Goal: Find specific page/section: Find specific page/section

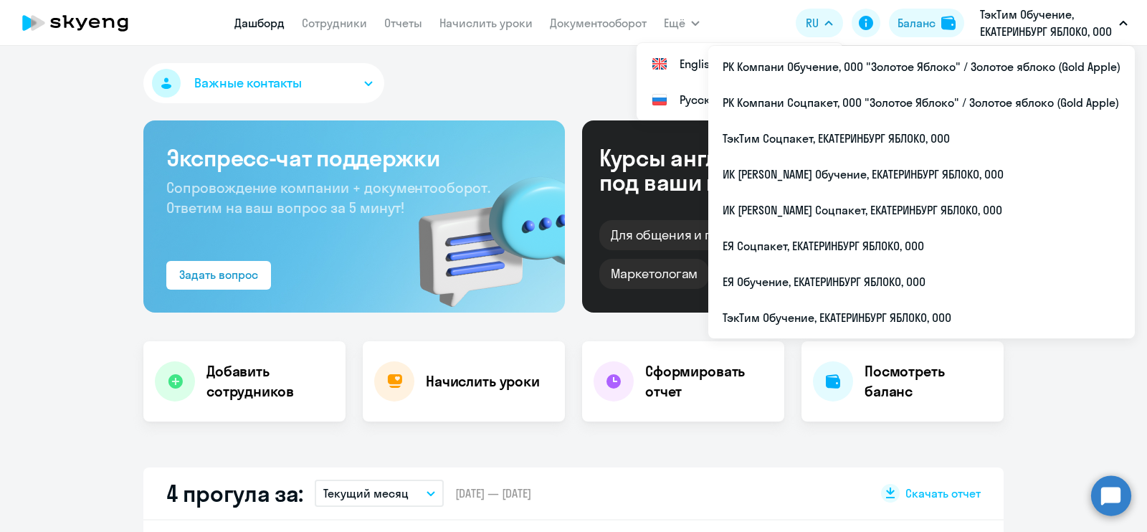
select select "30"
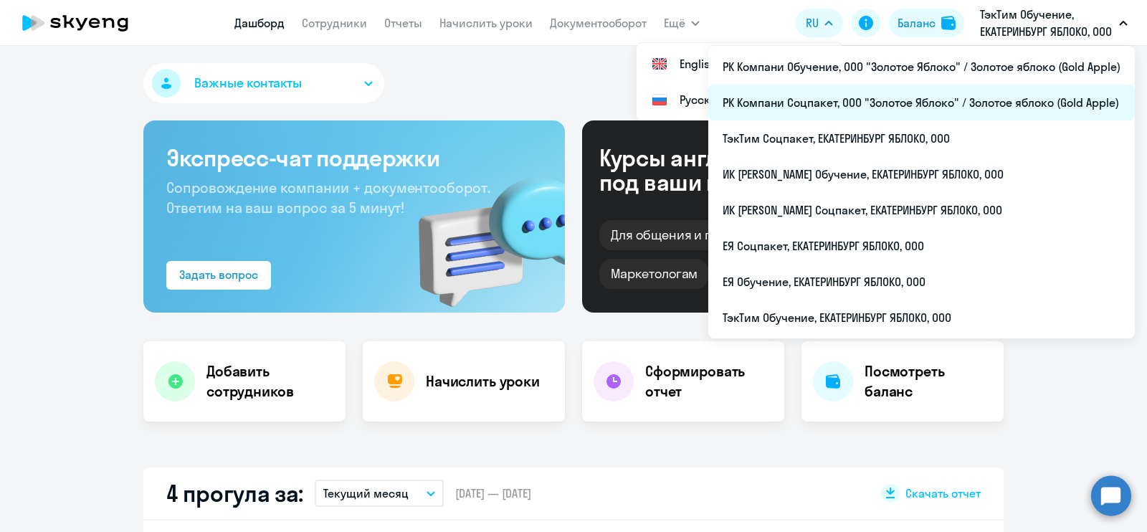
click at [1008, 92] on li "РК Компани Соцпакет, ООО "Золотое Яблоко" / Золотое яблоко (Gold Apple)" at bounding box center [921, 103] width 426 height 36
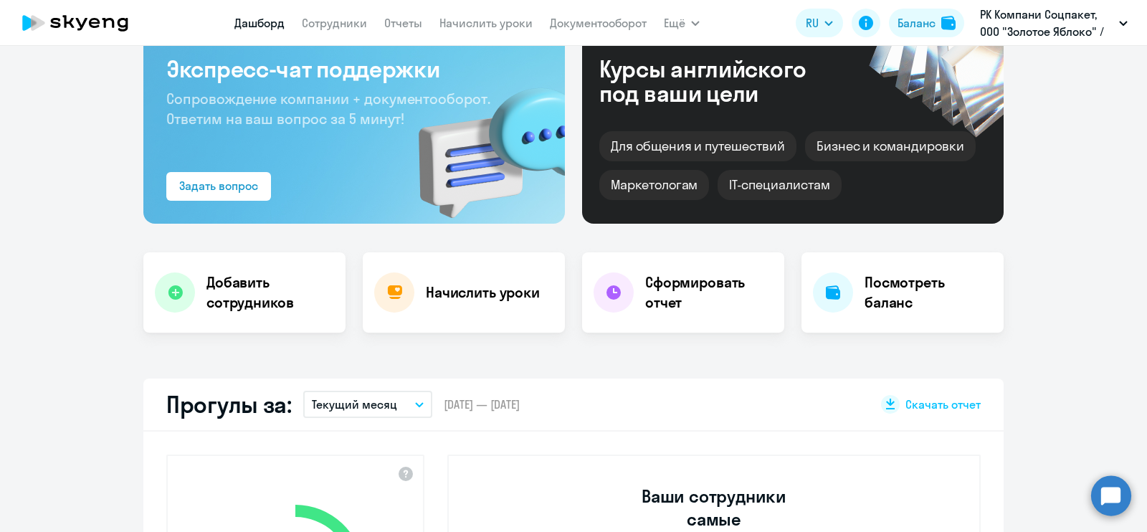
scroll to position [178, 0]
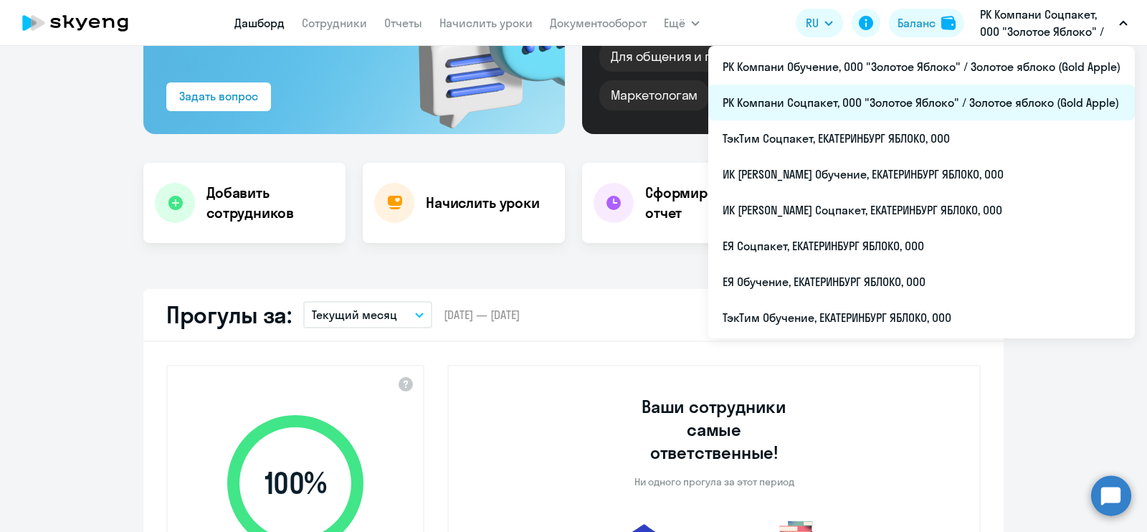
select select "30"
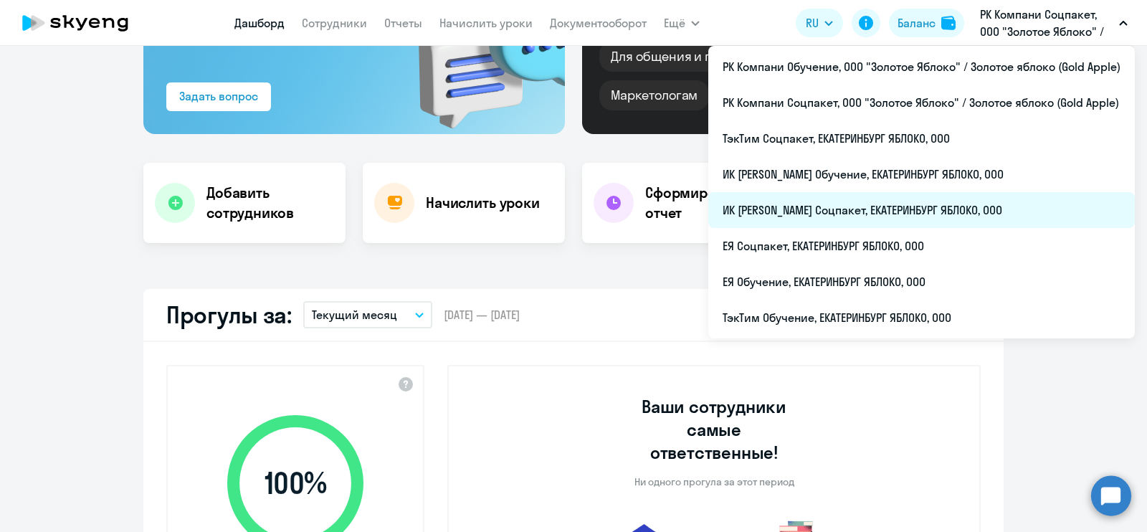
click at [1027, 202] on li "ИК [PERSON_NAME] Соцпакет, ЕКАТЕРИНБУРГ ЯБЛОКО, ООО" at bounding box center [921, 210] width 426 height 36
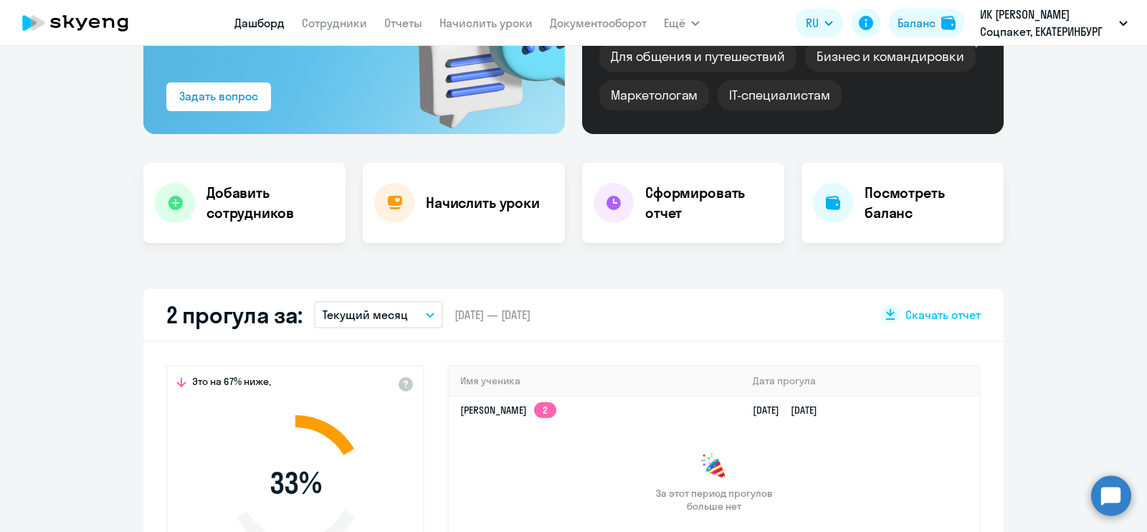
scroll to position [269, 0]
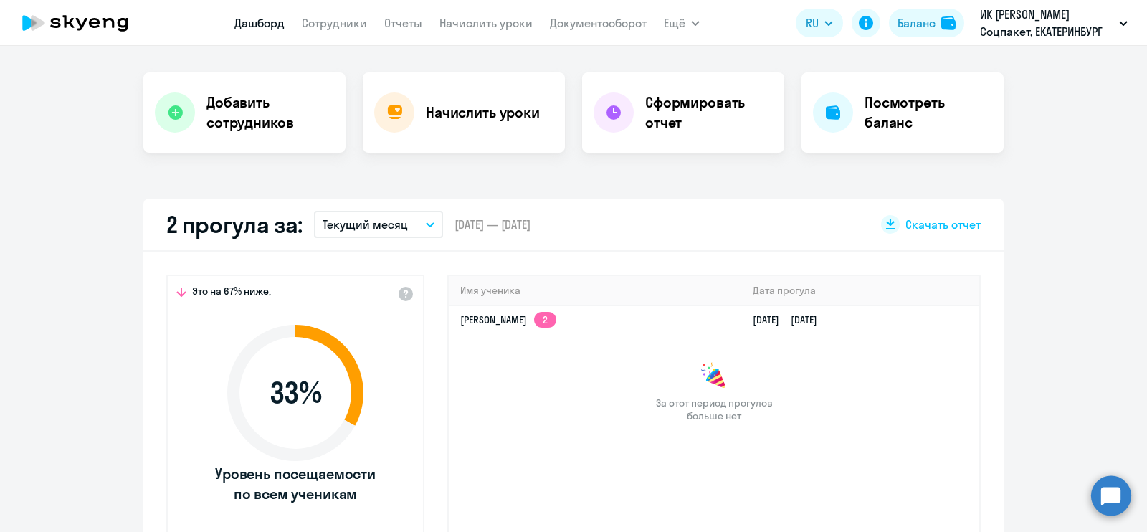
select select "30"
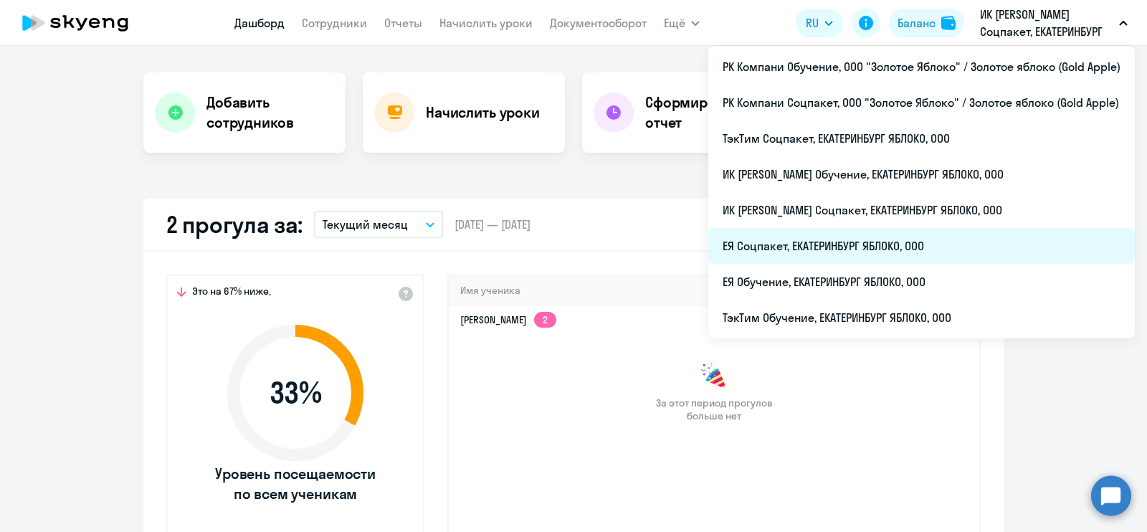
click at [996, 244] on li "ЕЯ Соцпакет, ЕКАТЕРИНБУРГ ЯБЛОКО, ООО" at bounding box center [921, 246] width 426 height 36
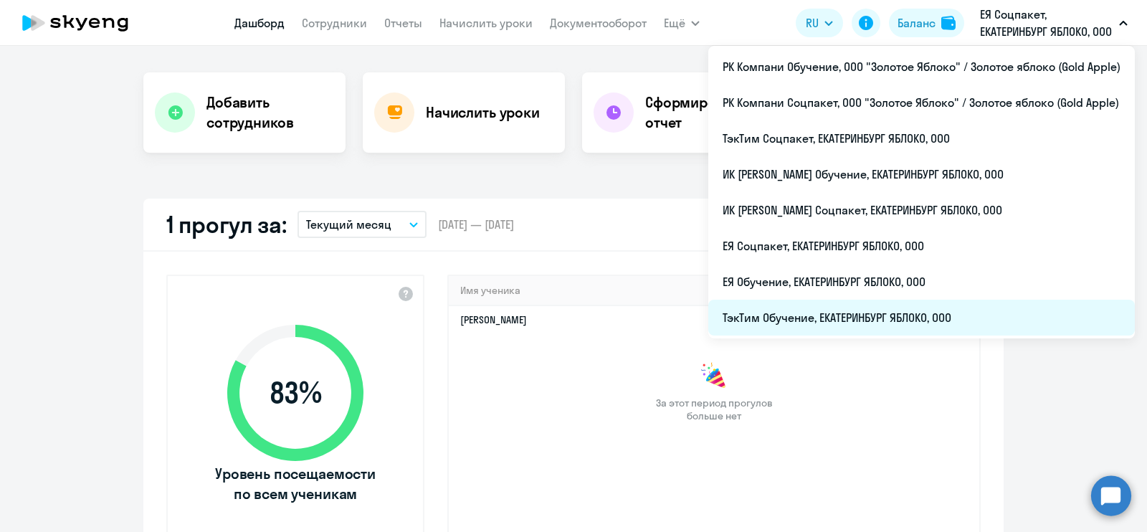
click at [1005, 312] on li "ТэкТим Обучение, ЕКАТЕРИНБУРГ ЯБЛОКО, ООО" at bounding box center [921, 318] width 426 height 36
select select "30"
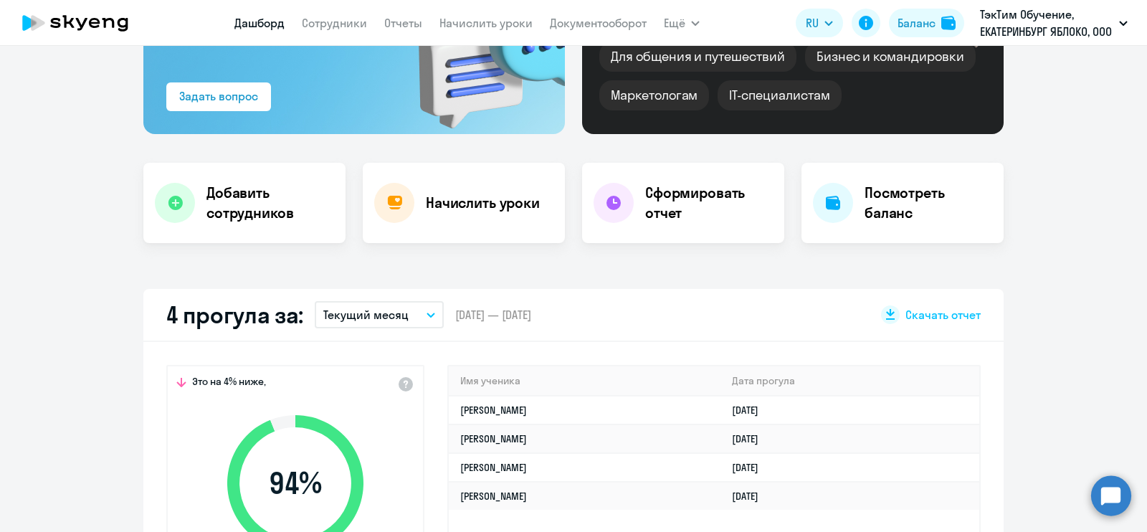
scroll to position [89, 0]
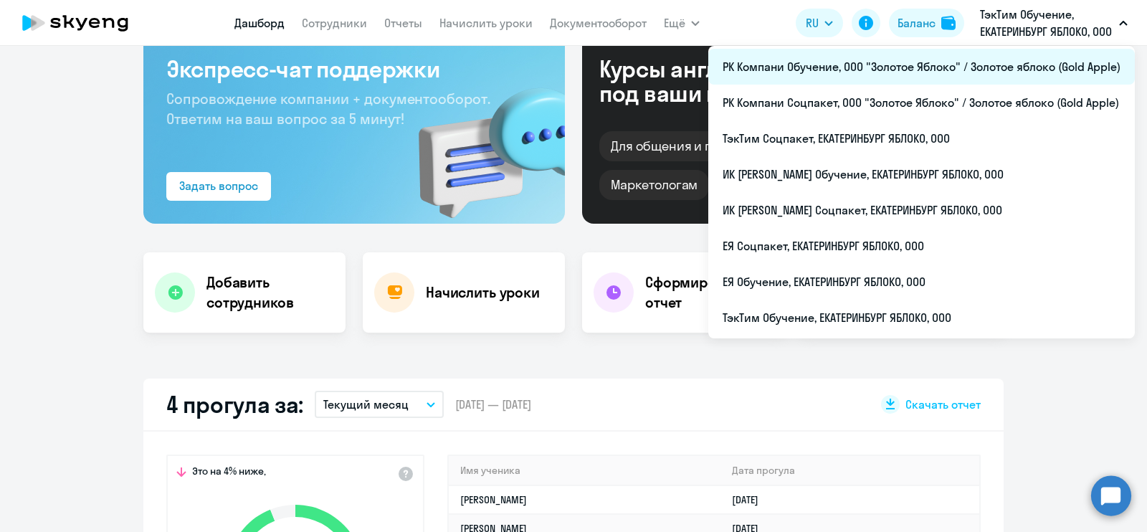
click at [1046, 61] on li "РК Компани Обучение, ООО "Золотое Яблоко" / Золотое яблоко (Gold Apple)" at bounding box center [921, 67] width 426 height 36
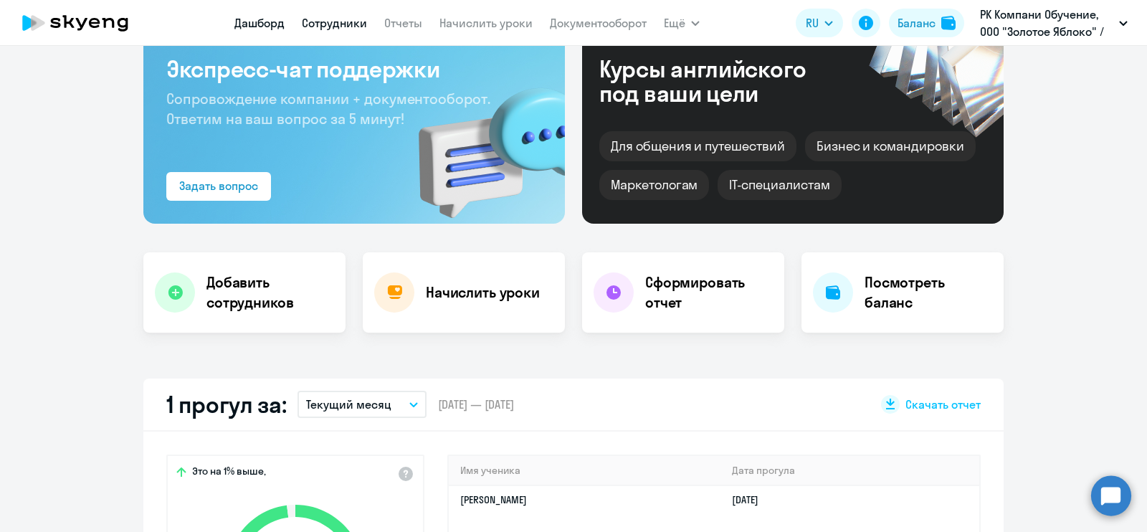
click at [341, 18] on link "Сотрудники" at bounding box center [334, 23] width 65 height 14
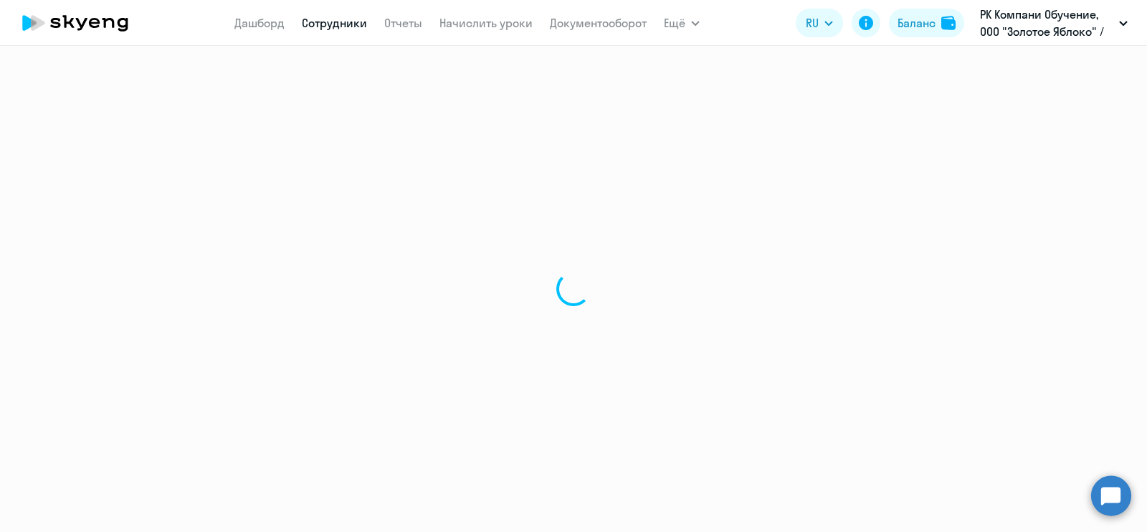
select select "30"
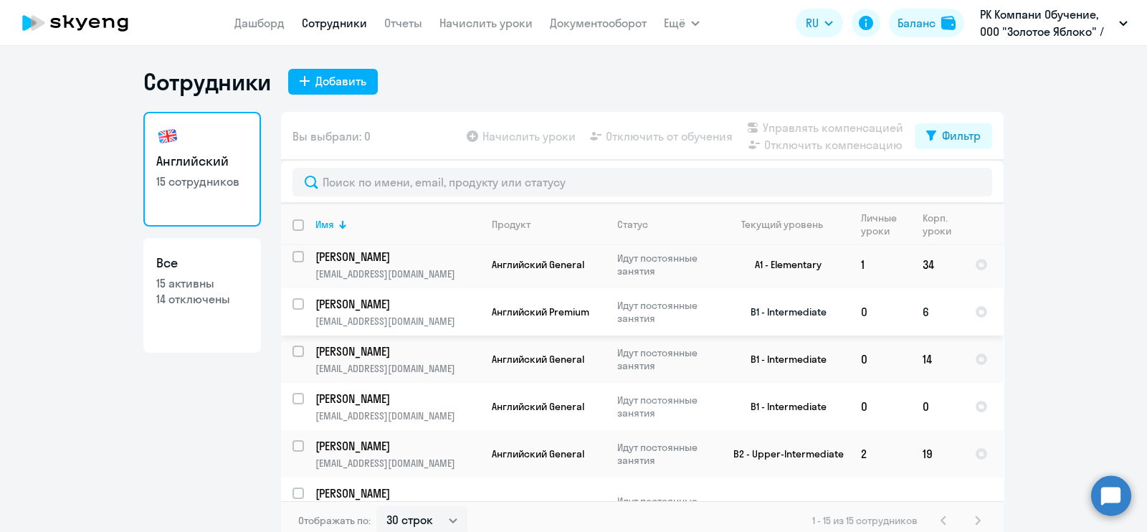
scroll to position [553, 0]
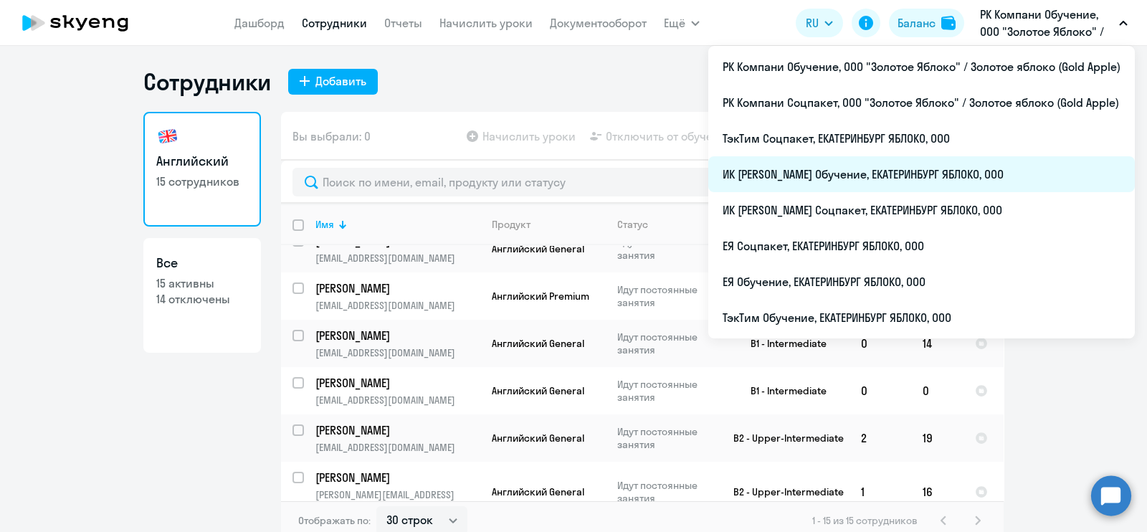
click at [993, 171] on li "ИК [PERSON_NAME] Обучение, ЕКАТЕРИНБУРГ ЯБЛОКО, ООО" at bounding box center [921, 174] width 426 height 36
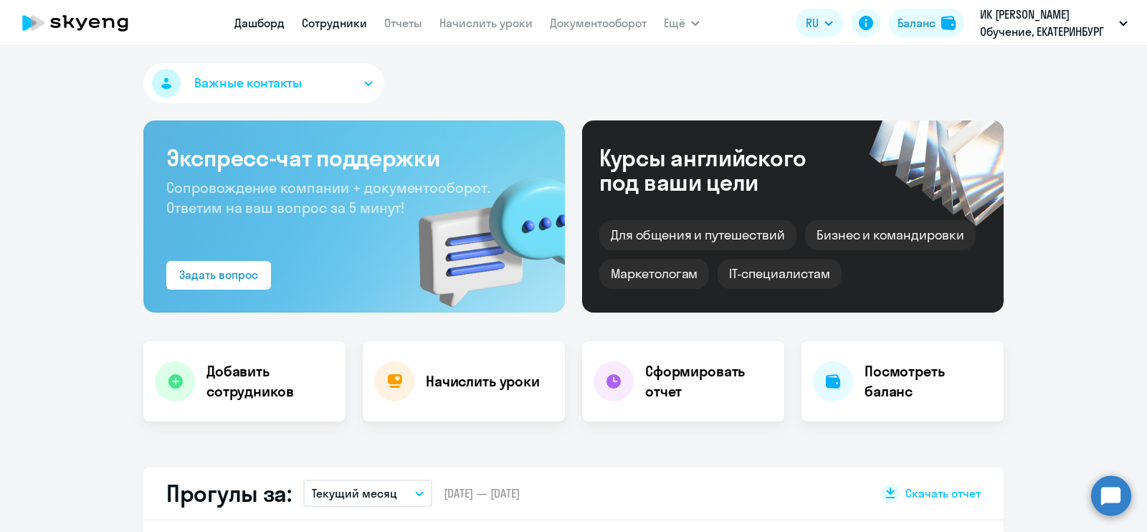
click at [333, 23] on link "Сотрудники" at bounding box center [334, 23] width 65 height 14
select select "30"
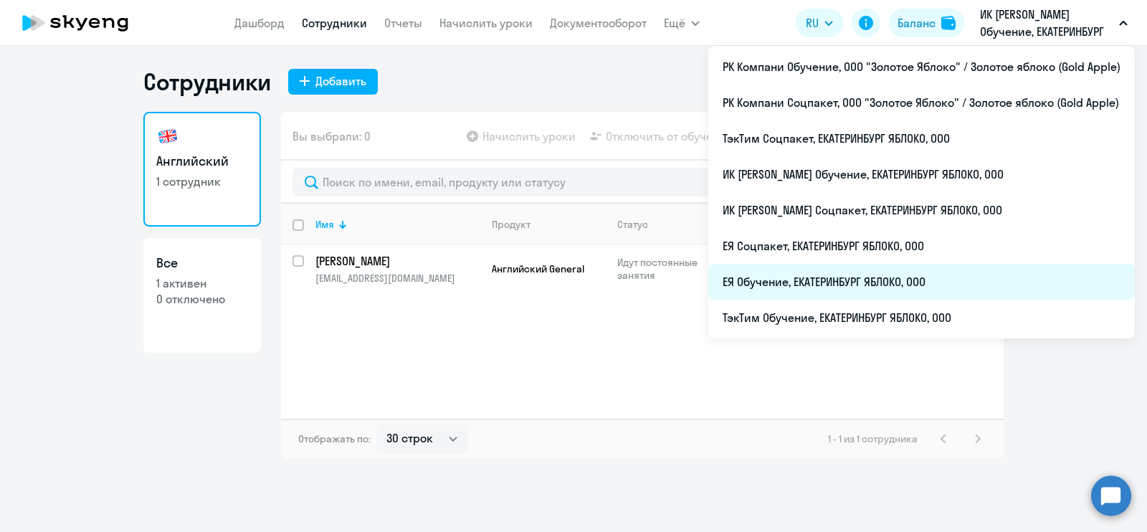
click at [992, 273] on li "ЕЯ Обучение, ЕКАТЕРИНБУРГ ЯБЛОКО, ООО" at bounding box center [921, 282] width 426 height 36
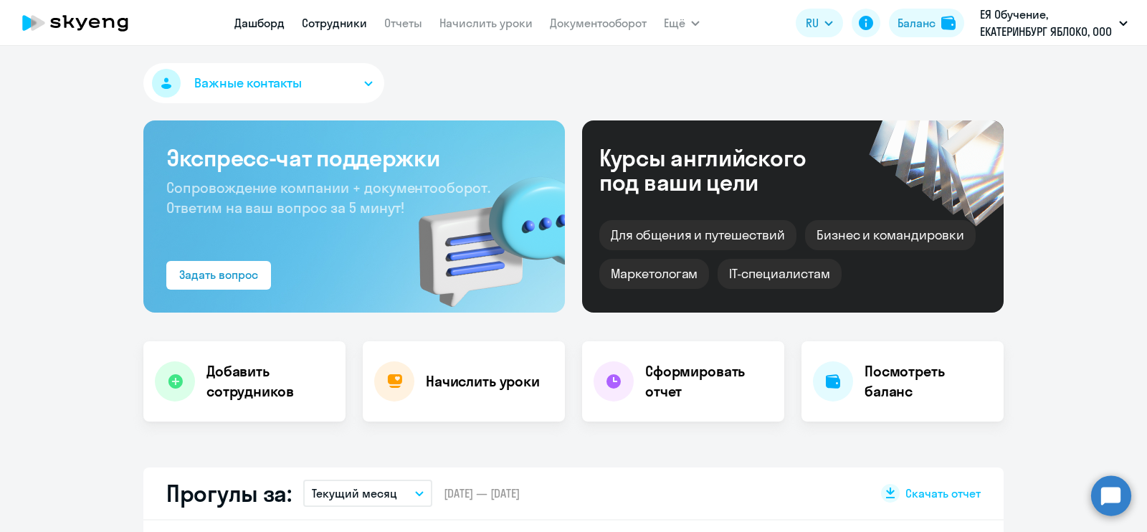
click at [339, 21] on link "Сотрудники" at bounding box center [334, 23] width 65 height 14
select select "30"
